Goal: Task Accomplishment & Management: Use online tool/utility

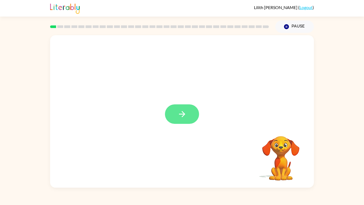
click at [176, 112] on button "button" at bounding box center [182, 113] width 34 height 19
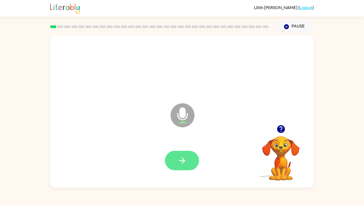
click at [167, 158] on button "button" at bounding box center [182, 160] width 34 height 19
click at [178, 162] on icon "button" at bounding box center [182, 160] width 9 height 9
click at [188, 156] on button "button" at bounding box center [182, 160] width 34 height 19
click at [188, 155] on button "button" at bounding box center [182, 160] width 34 height 19
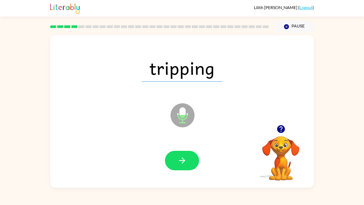
click at [188, 155] on button "button" at bounding box center [182, 160] width 34 height 19
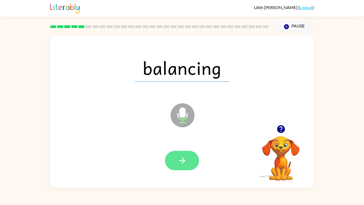
click at [185, 160] on icon "button" at bounding box center [182, 160] width 9 height 9
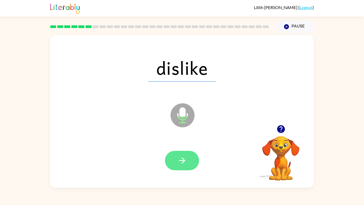
click at [186, 161] on icon "button" at bounding box center [182, 160] width 9 height 9
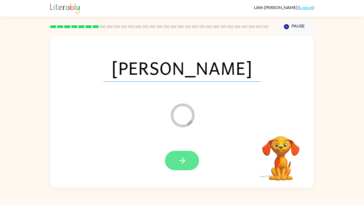
click at [186, 162] on icon "button" at bounding box center [182, 160] width 9 height 9
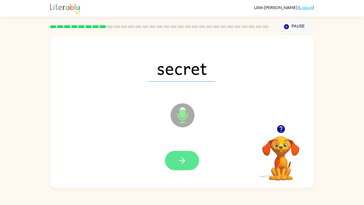
click at [184, 164] on icon "button" at bounding box center [182, 160] width 9 height 9
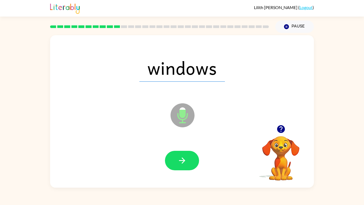
click at [184, 164] on icon "button" at bounding box center [182, 160] width 9 height 9
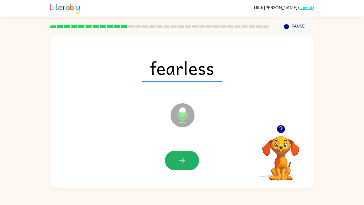
click at [184, 164] on icon "button" at bounding box center [182, 160] width 9 height 9
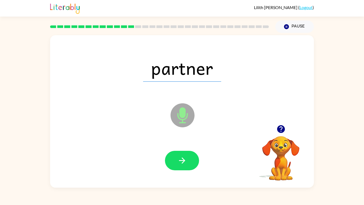
click at [184, 164] on icon "button" at bounding box center [182, 160] width 9 height 9
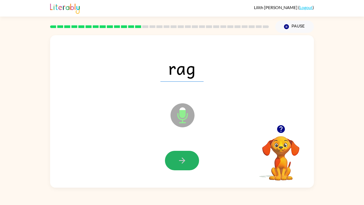
click at [184, 164] on icon "button" at bounding box center [182, 160] width 9 height 9
